Goal: Transaction & Acquisition: Subscribe to service/newsletter

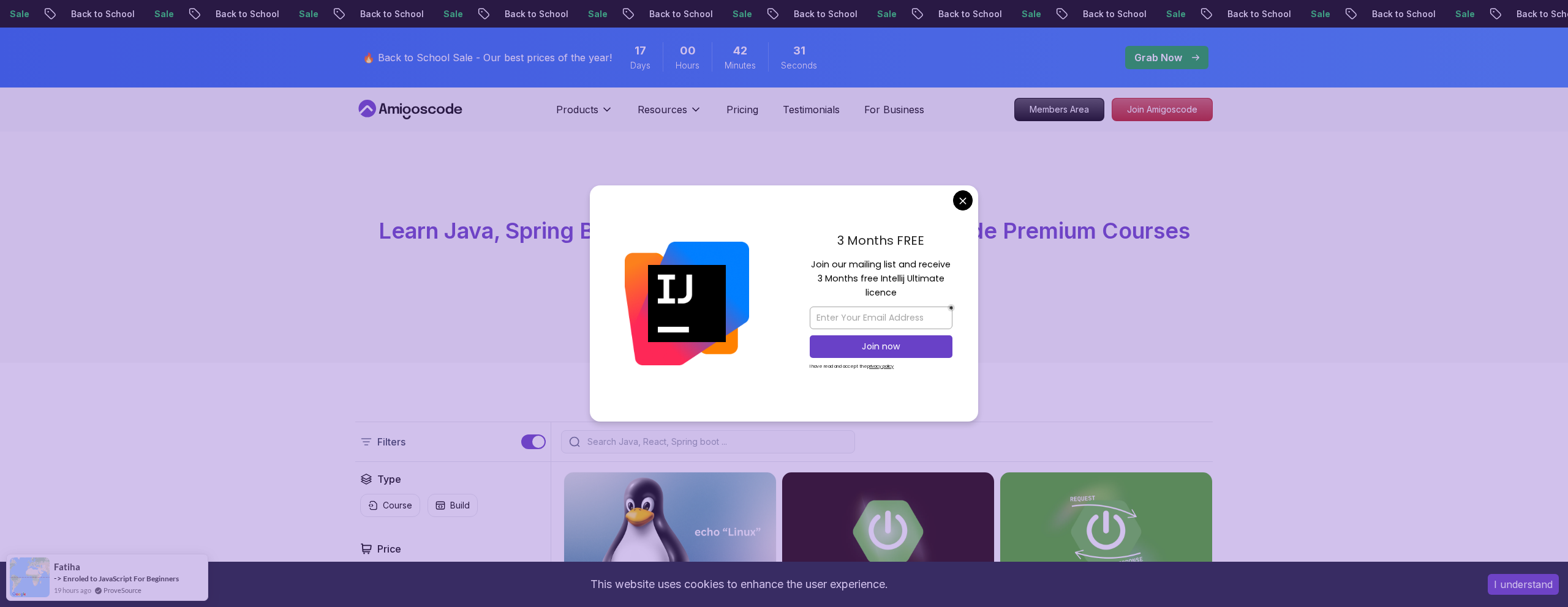
click at [973, 200] on div "3 Months FREE Join our mailing list and receive 3 Months free Intellij Ultimate…" at bounding box center [880, 304] width 194 height 236
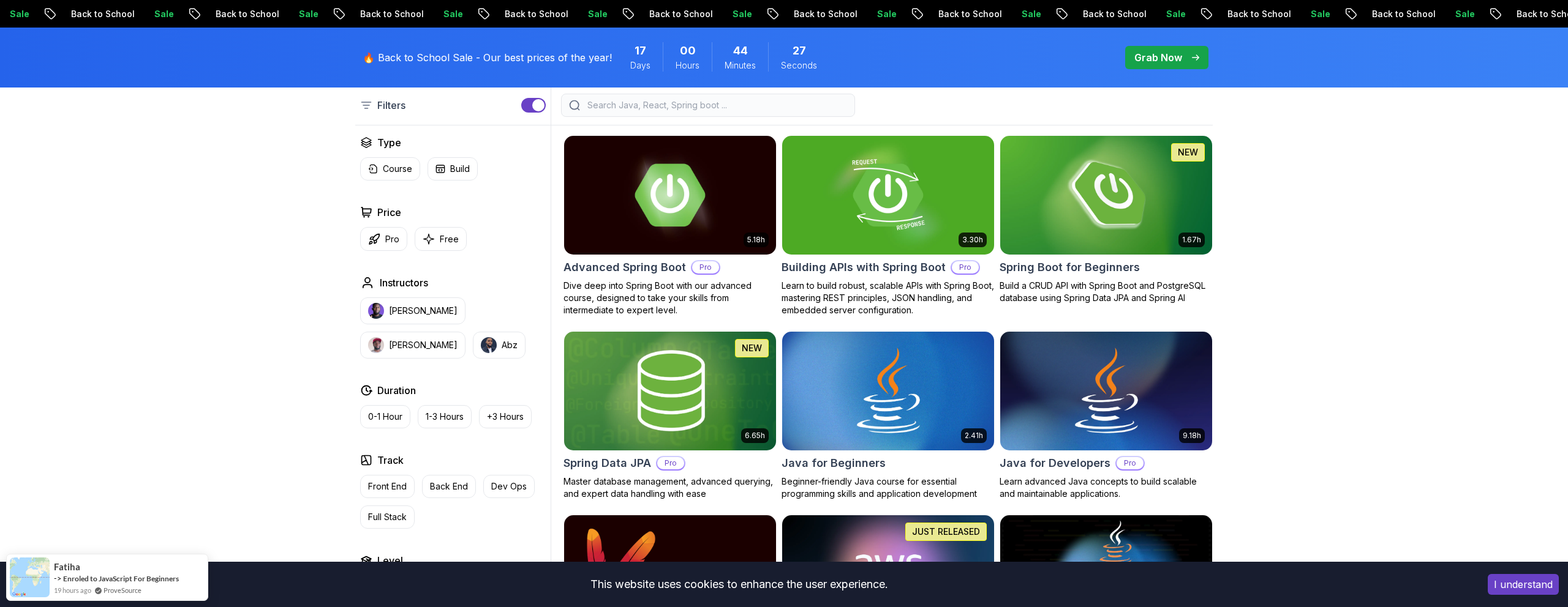
scroll to position [320, 0]
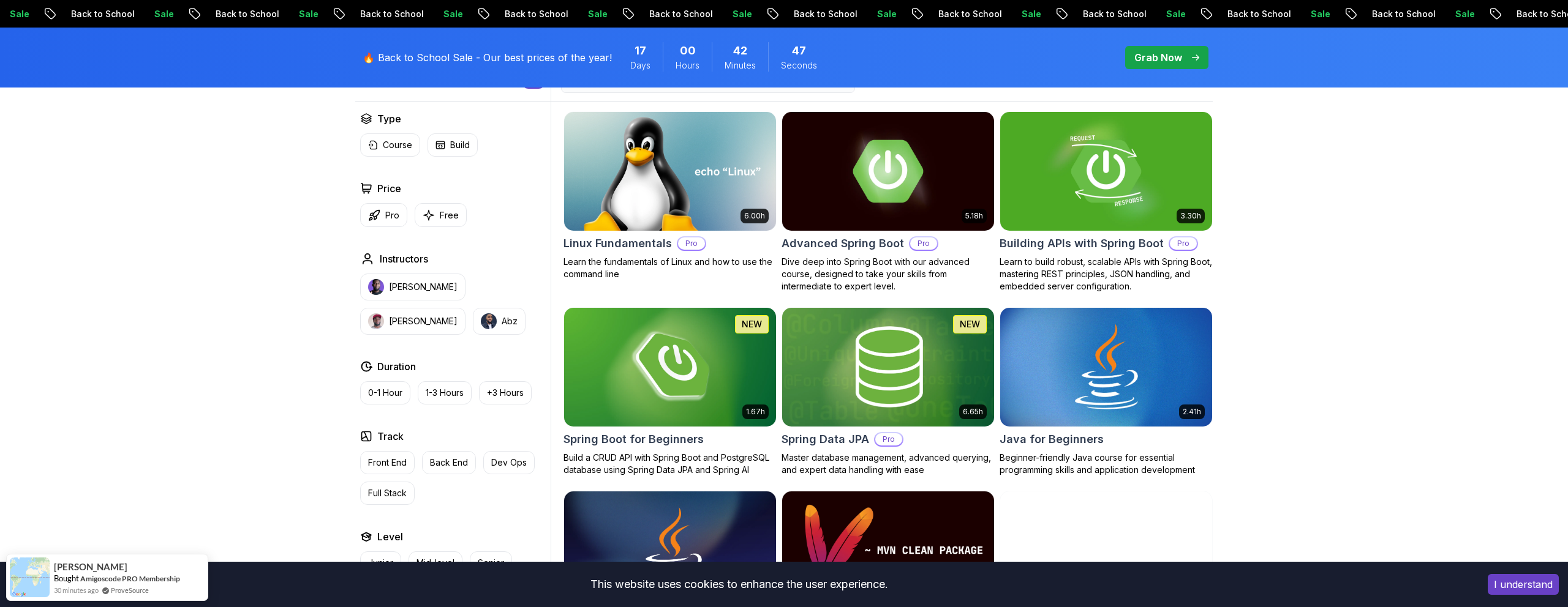
scroll to position [361, 0]
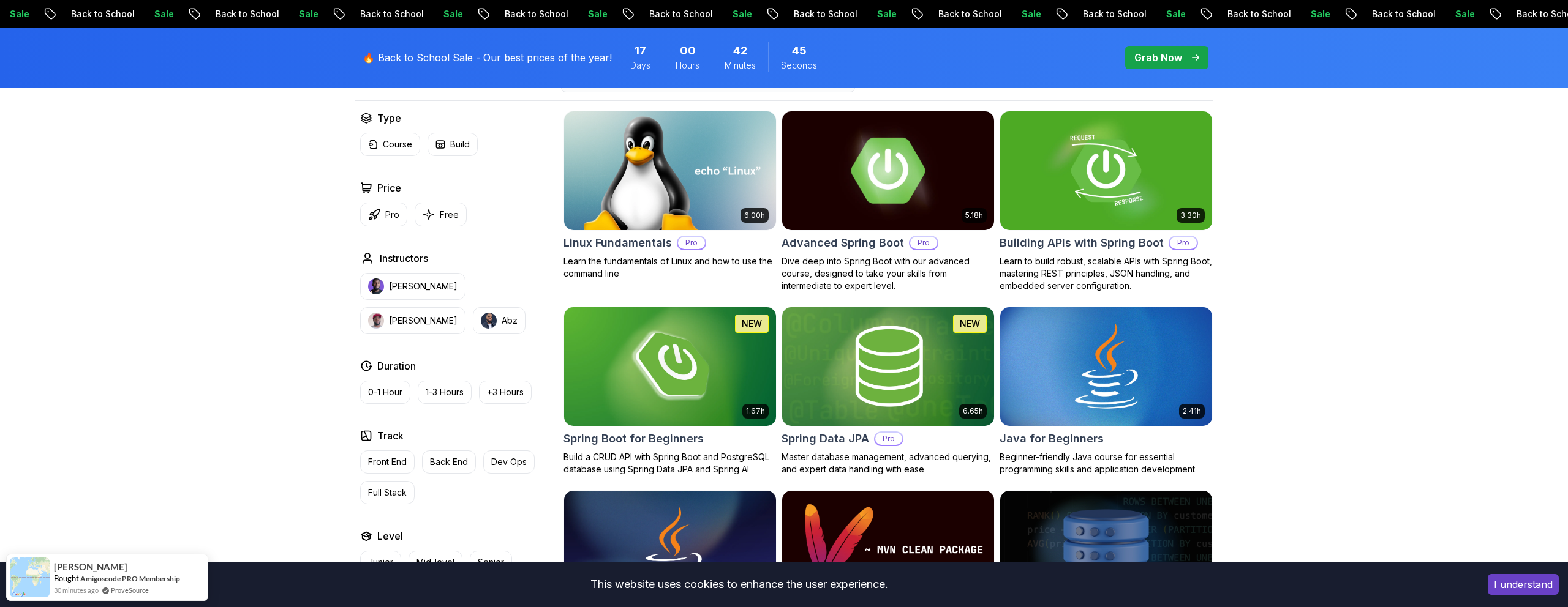
click at [919, 245] on p "Pro" at bounding box center [923, 242] width 27 height 12
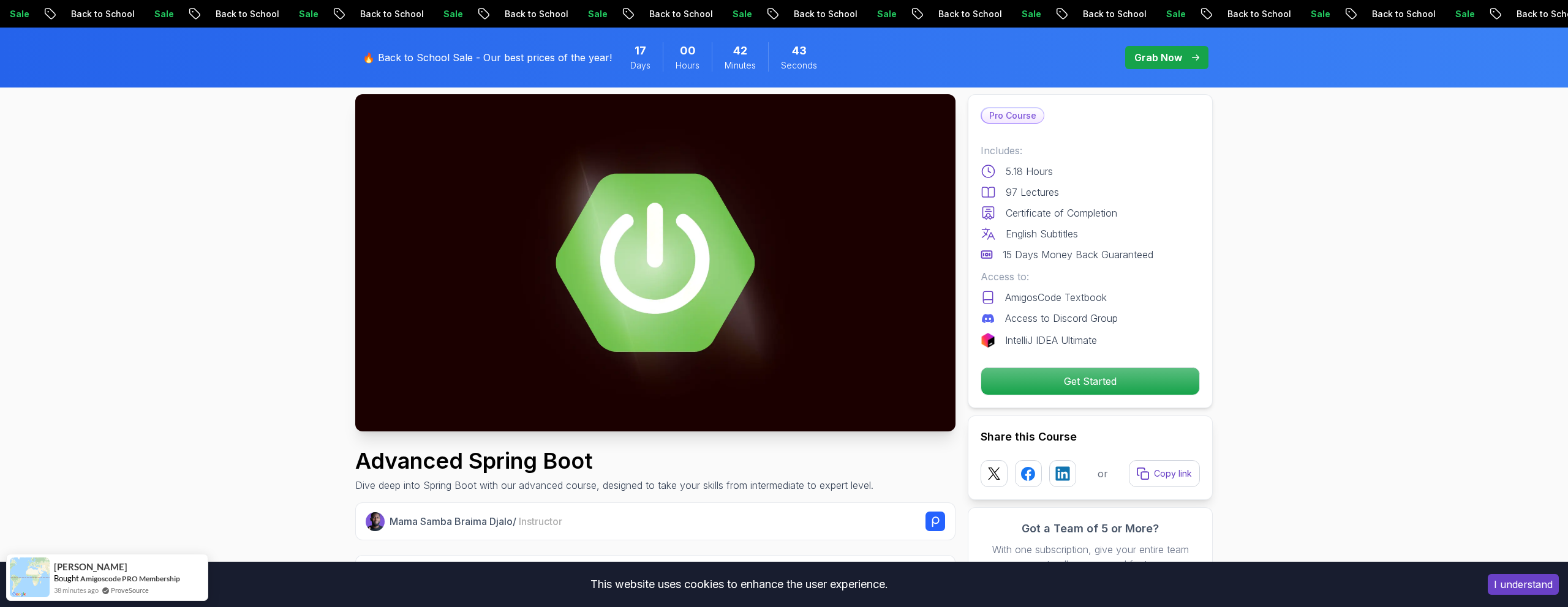
scroll to position [69, 0]
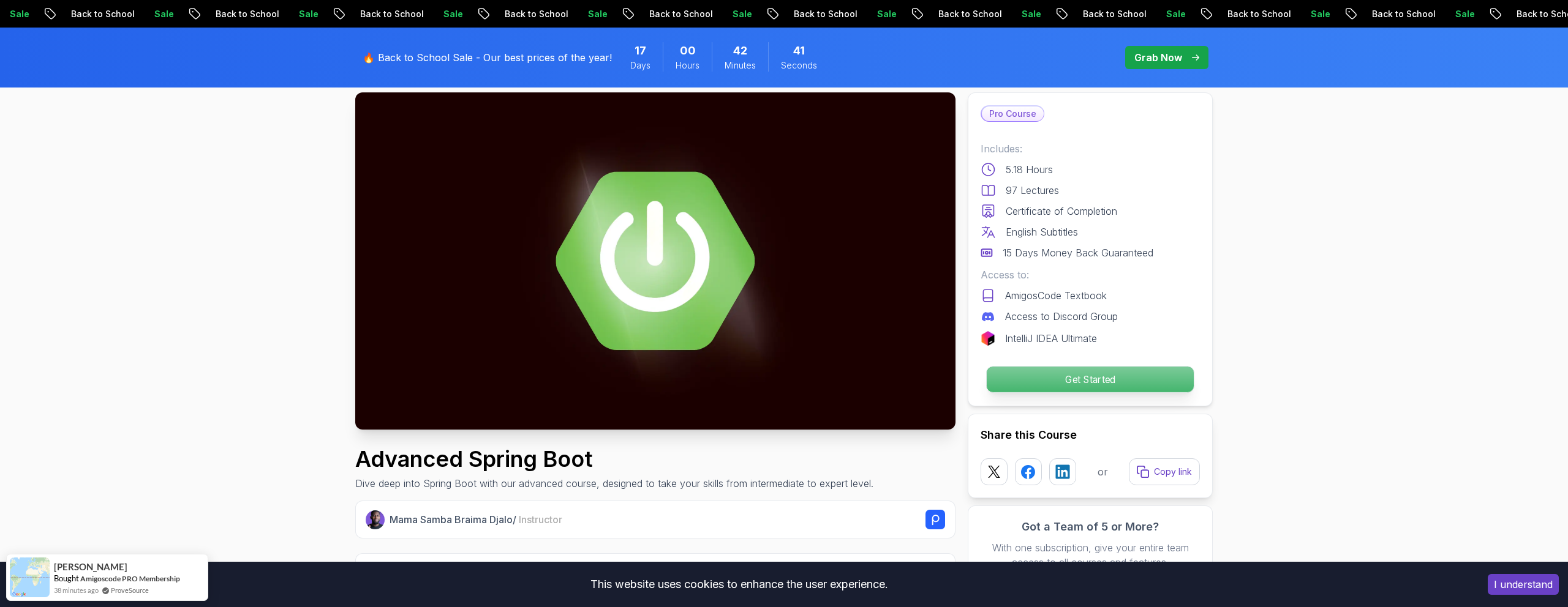
click at [1103, 372] on p "Get Started" at bounding box center [1090, 379] width 207 height 26
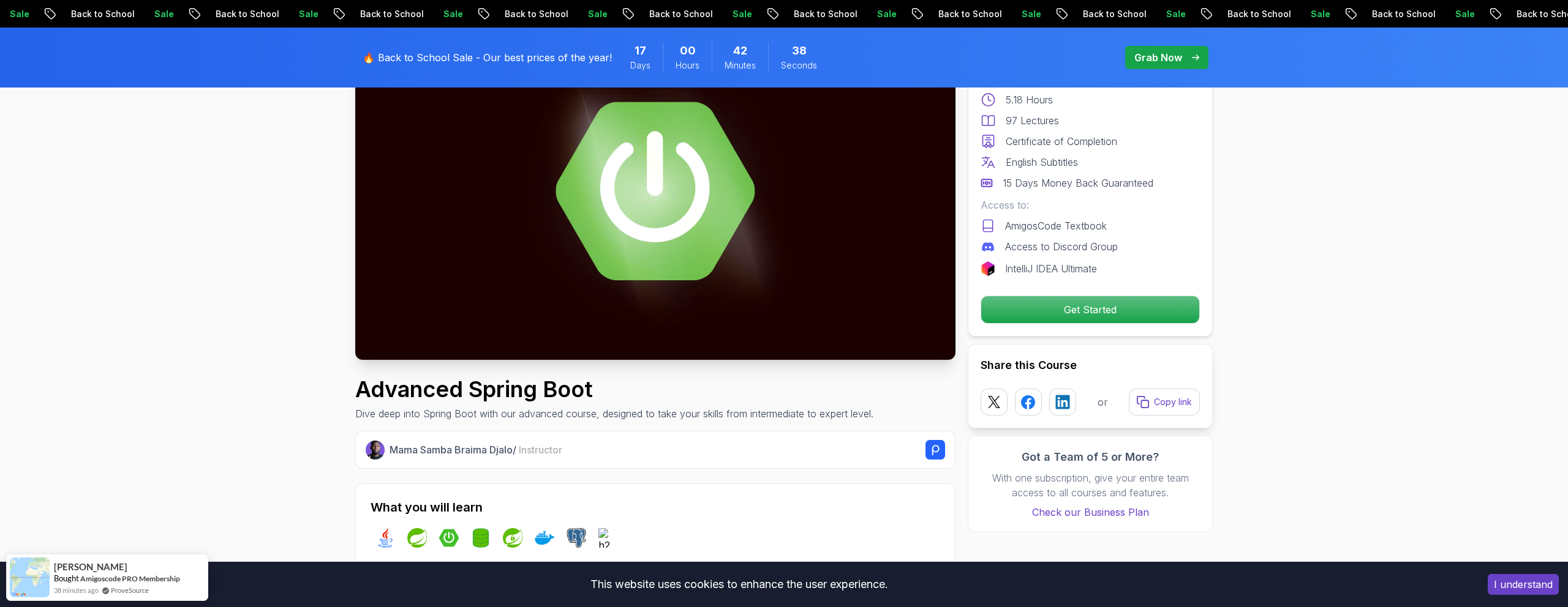
scroll to position [0, 0]
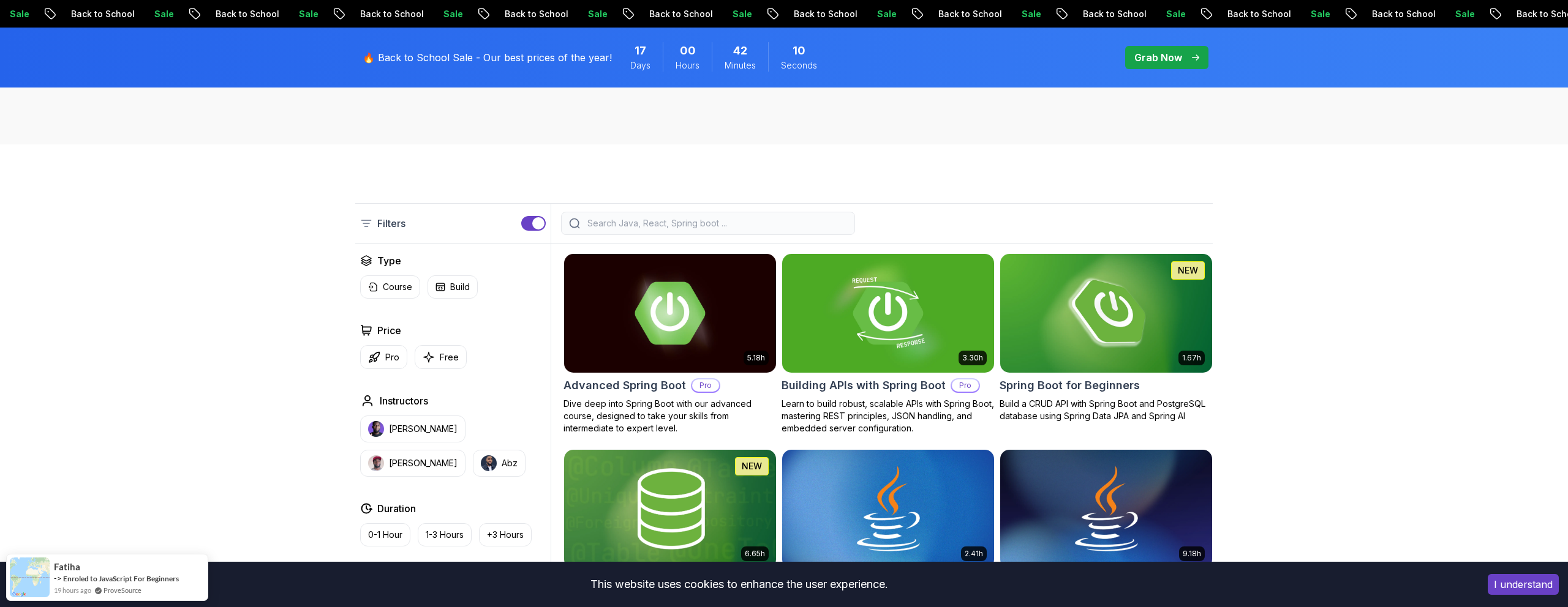
scroll to position [215, 0]
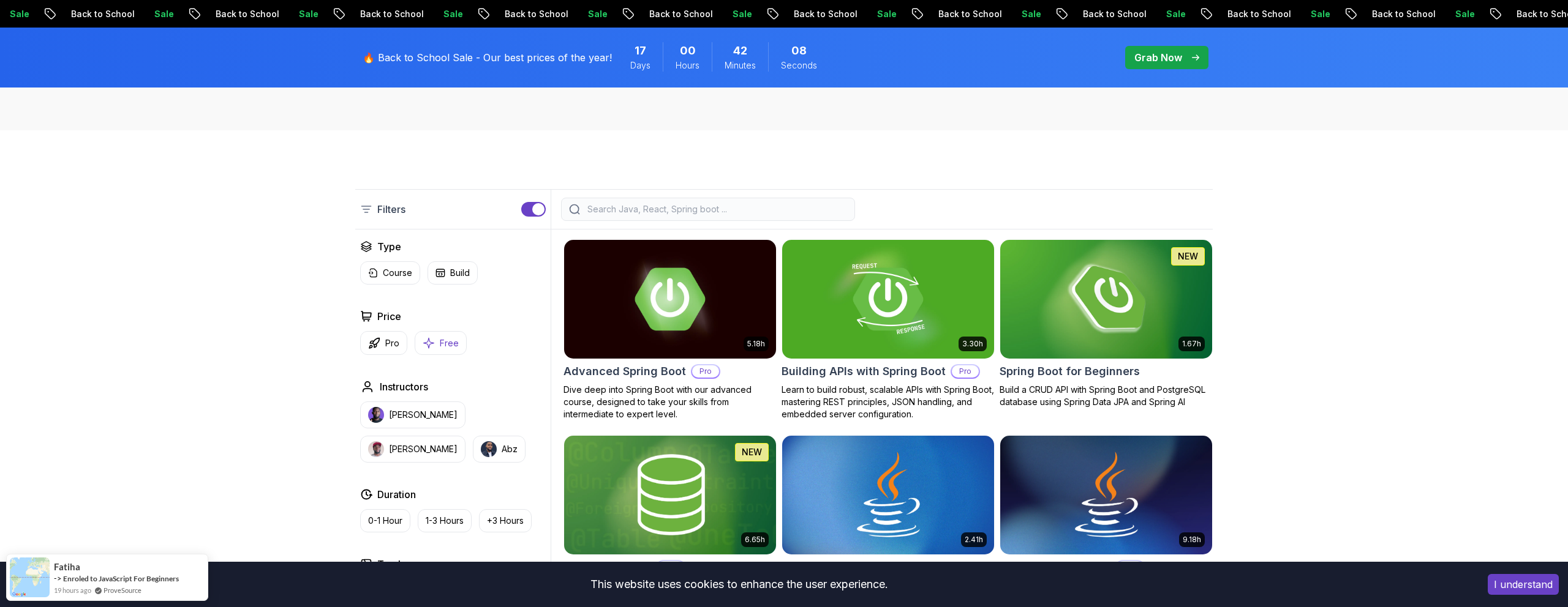
click at [444, 337] on p "Free" at bounding box center [449, 343] width 19 height 12
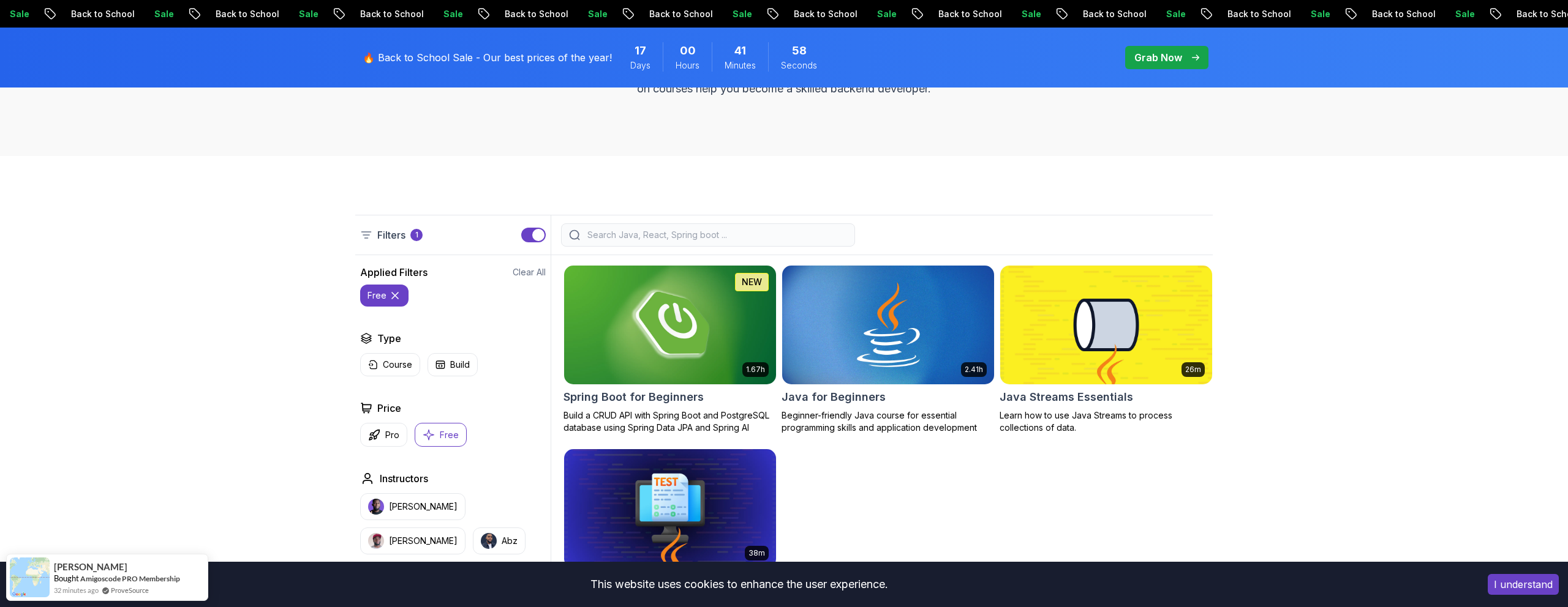
scroll to position [190, 0]
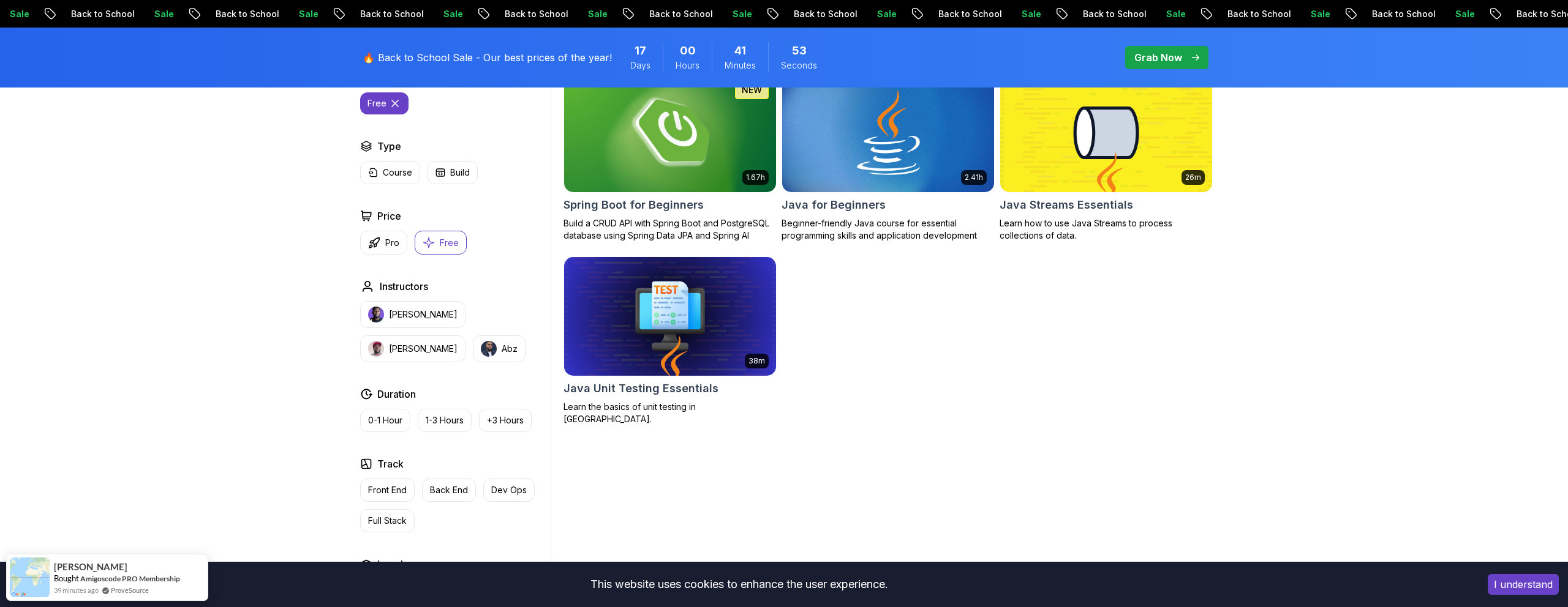
scroll to position [383, 0]
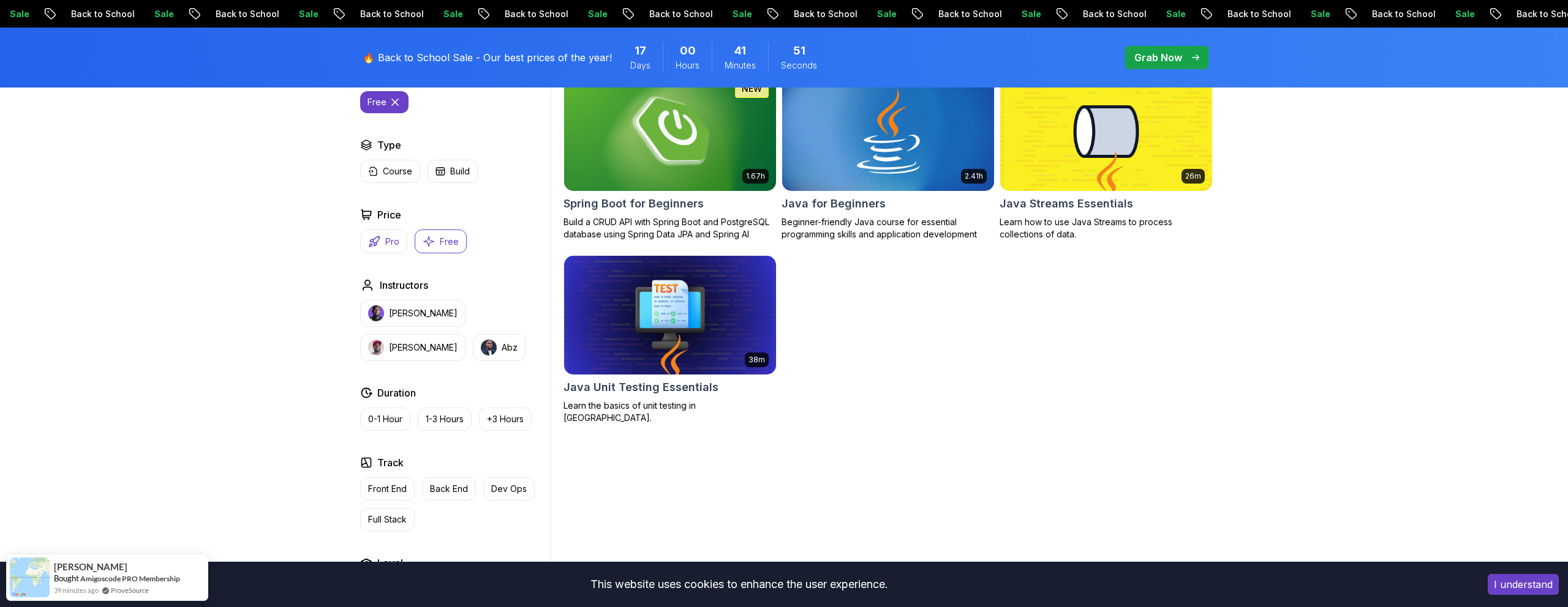
click at [398, 239] on p "Pro" at bounding box center [392, 241] width 14 height 12
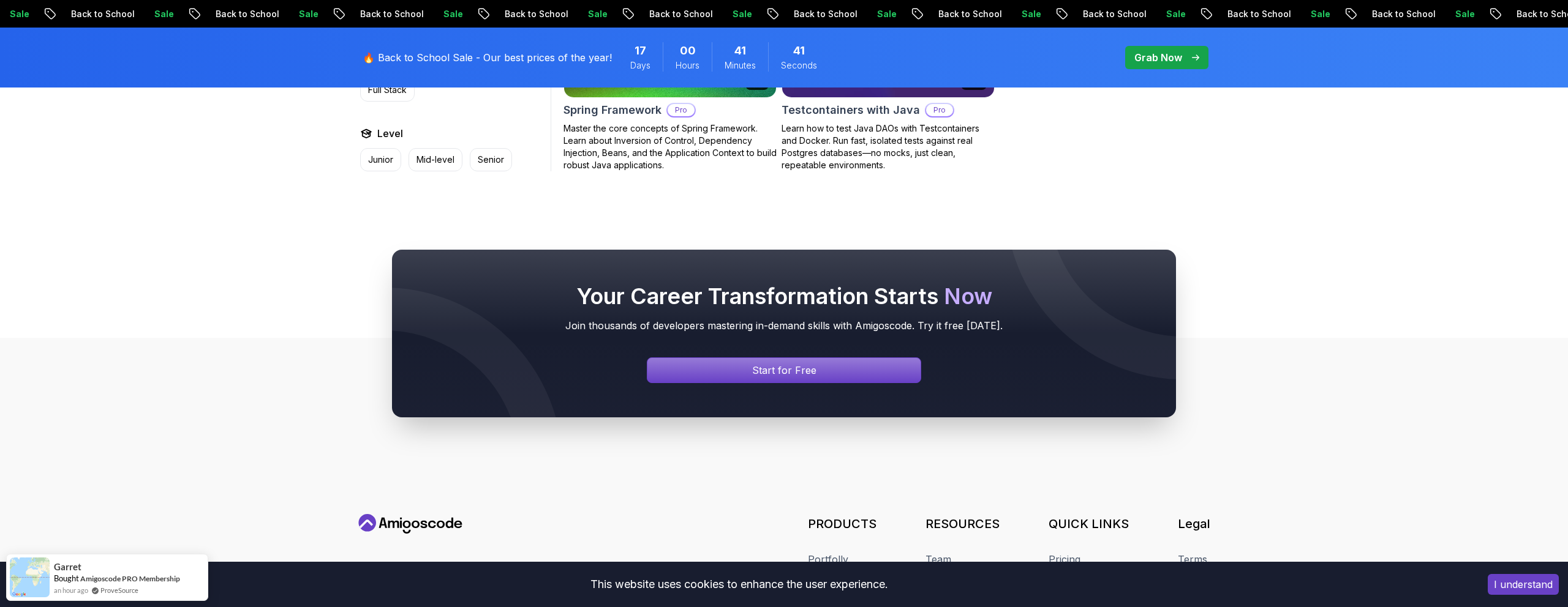
scroll to position [2091, 0]
